Goal: Check status

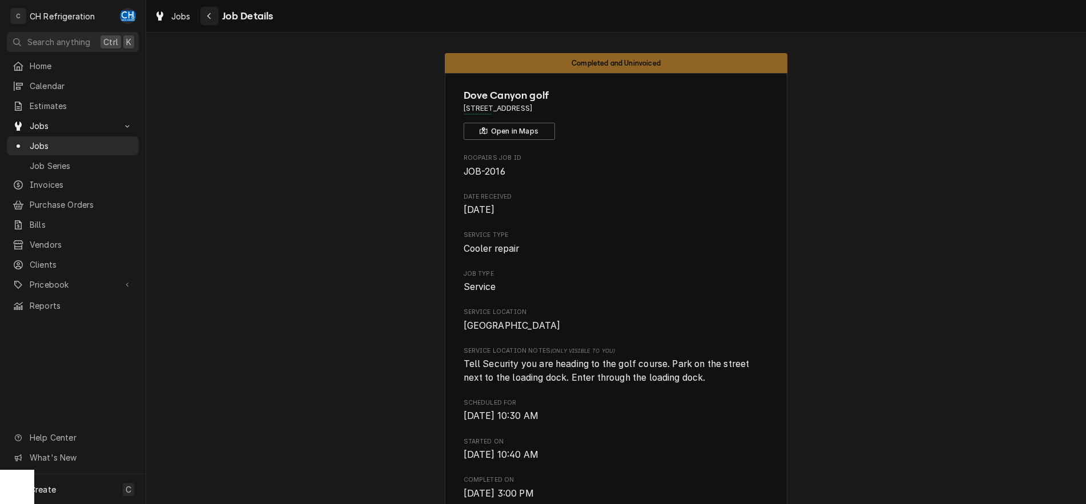
scroll to position [406, 0]
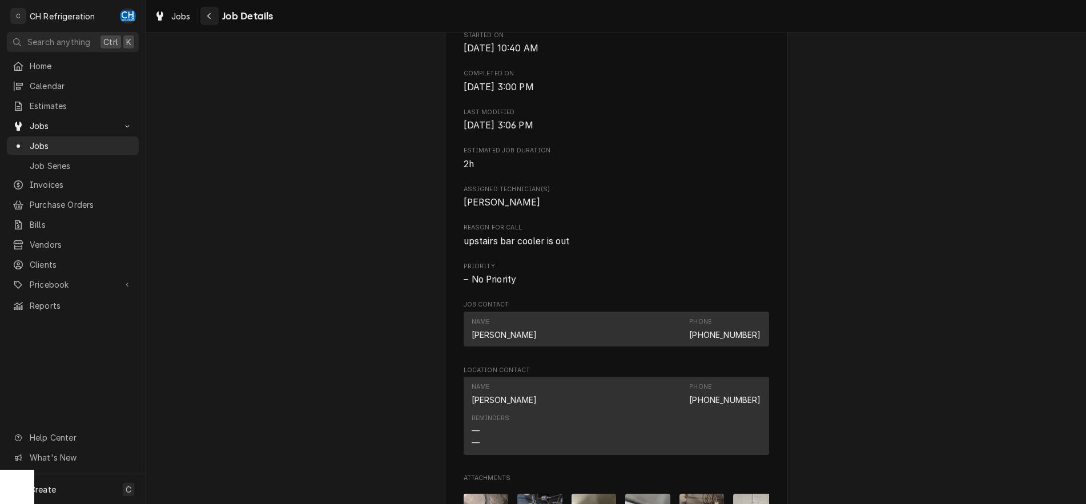
click at [213, 16] on div "Navigate back" at bounding box center [209, 15] width 11 height 11
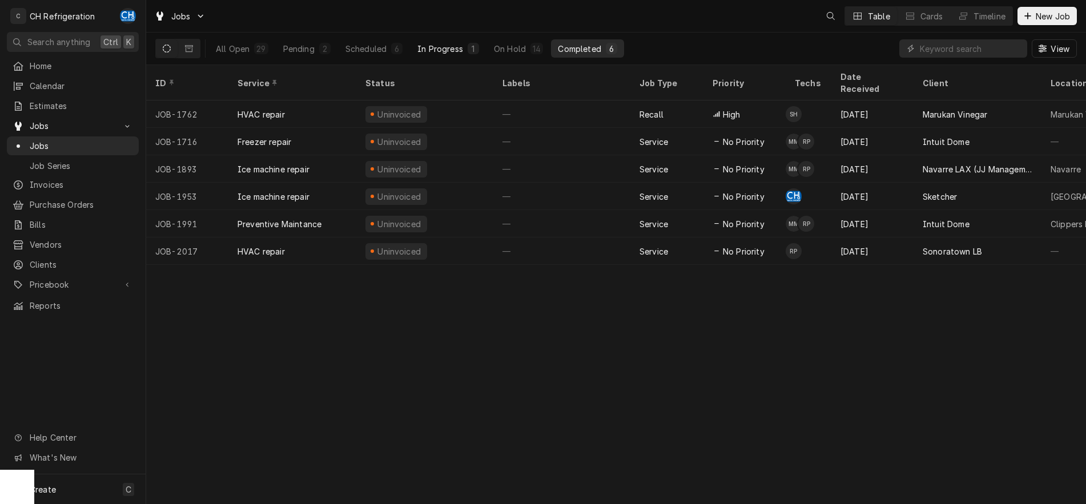
click at [436, 47] on div "In Progress" at bounding box center [440, 49] width 46 height 12
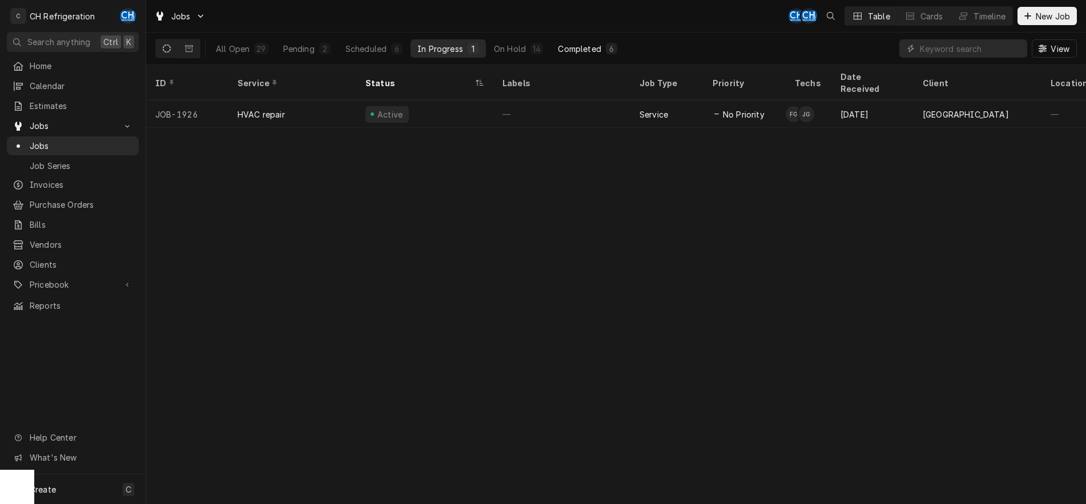
click at [568, 47] on div "Completed" at bounding box center [579, 49] width 43 height 12
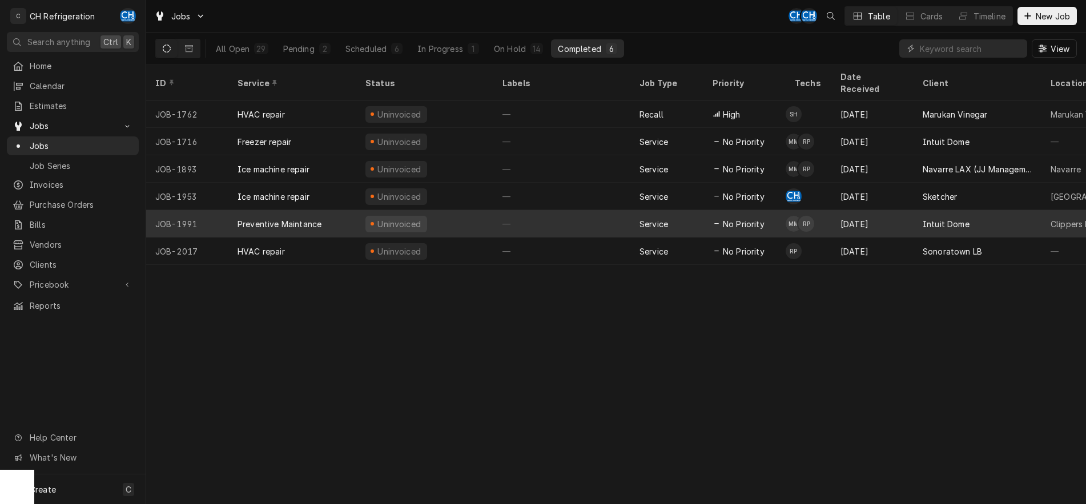
click at [828, 218] on td "MM RP" at bounding box center [808, 223] width 46 height 27
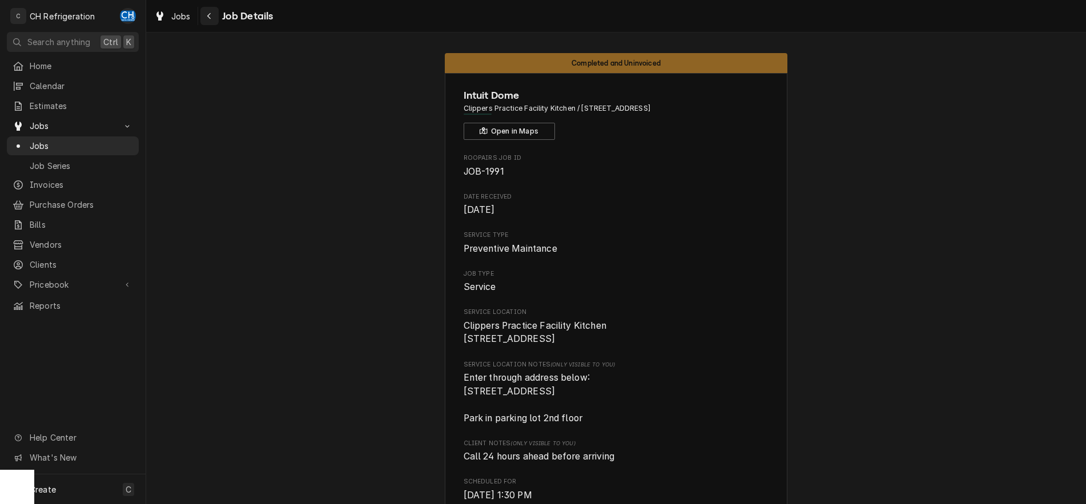
click at [210, 12] on icon "Navigate back" at bounding box center [209, 16] width 5 height 8
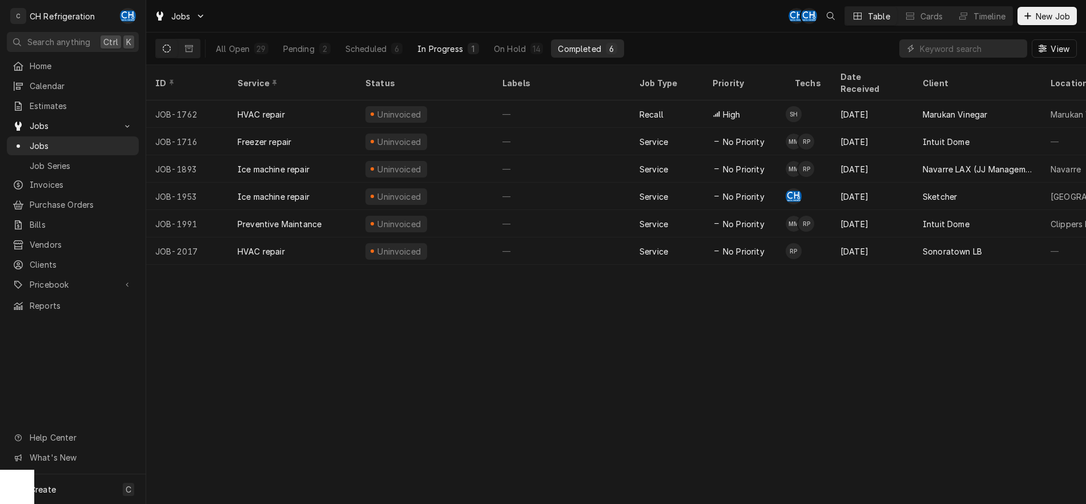
click at [447, 43] on div "In Progress" at bounding box center [440, 49] width 46 height 12
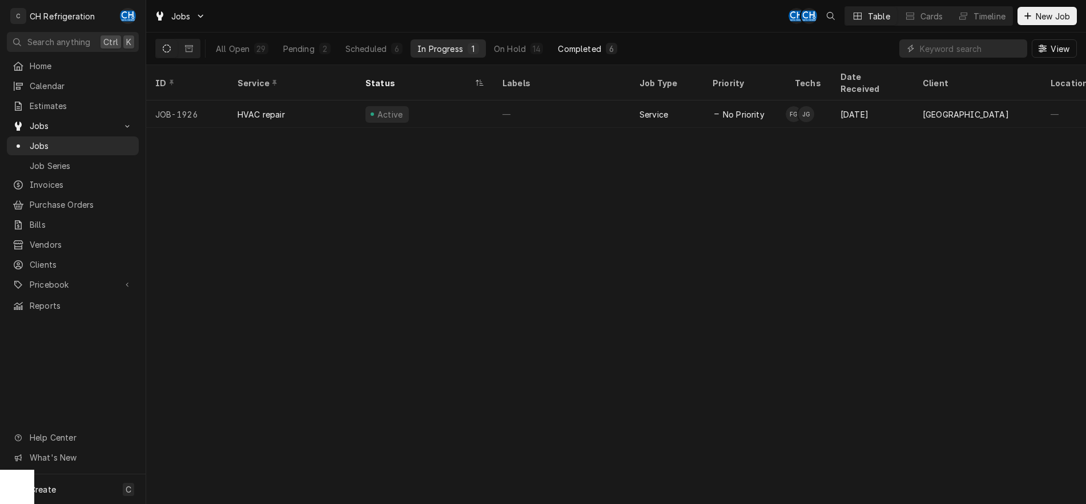
click at [572, 55] on button "Completed 6" at bounding box center [587, 48] width 72 height 18
